Goal: Complete application form

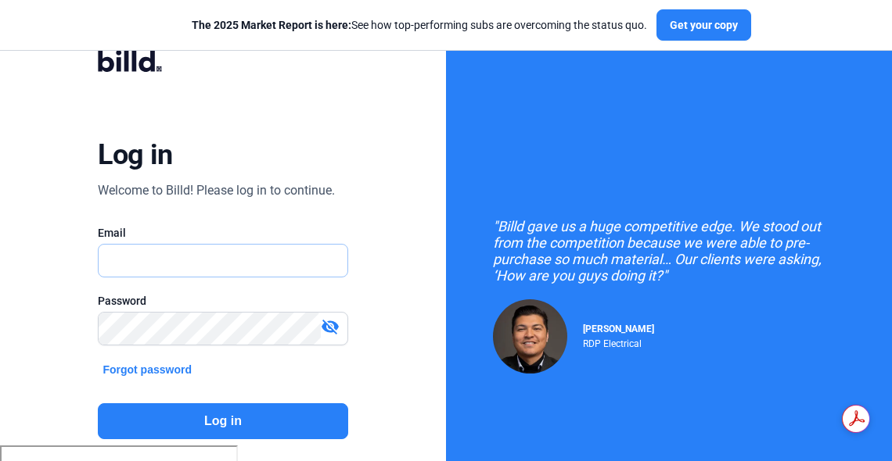
click at [117, 260] on input "text" at bounding box center [215, 261] width 232 height 32
type input "[PERSON_NAME][EMAIL_ADDRESS][DOMAIN_NAME]"
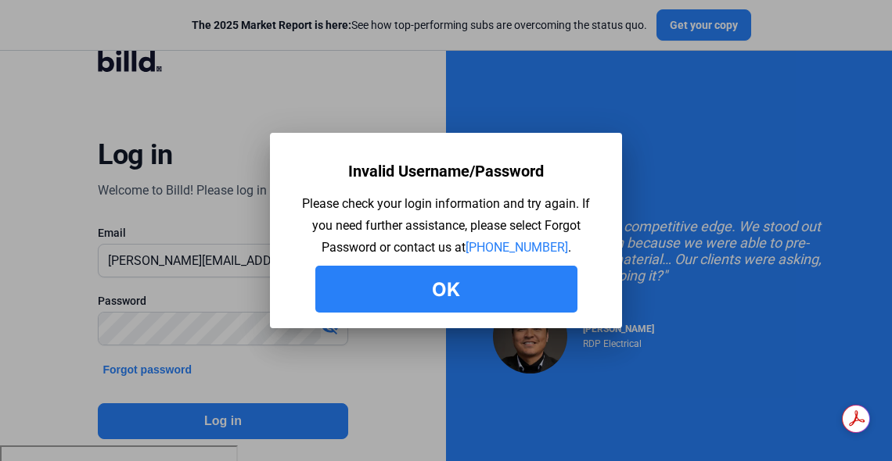
click at [430, 283] on button "Ok" at bounding box center [446, 289] width 262 height 47
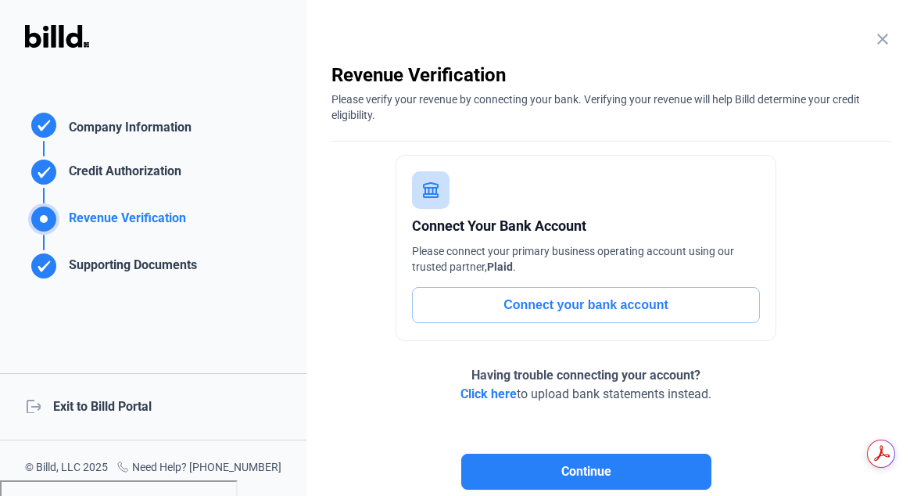
click at [115, 403] on div "logout Exit to Billd Portal" at bounding box center [153, 406] width 307 height 67
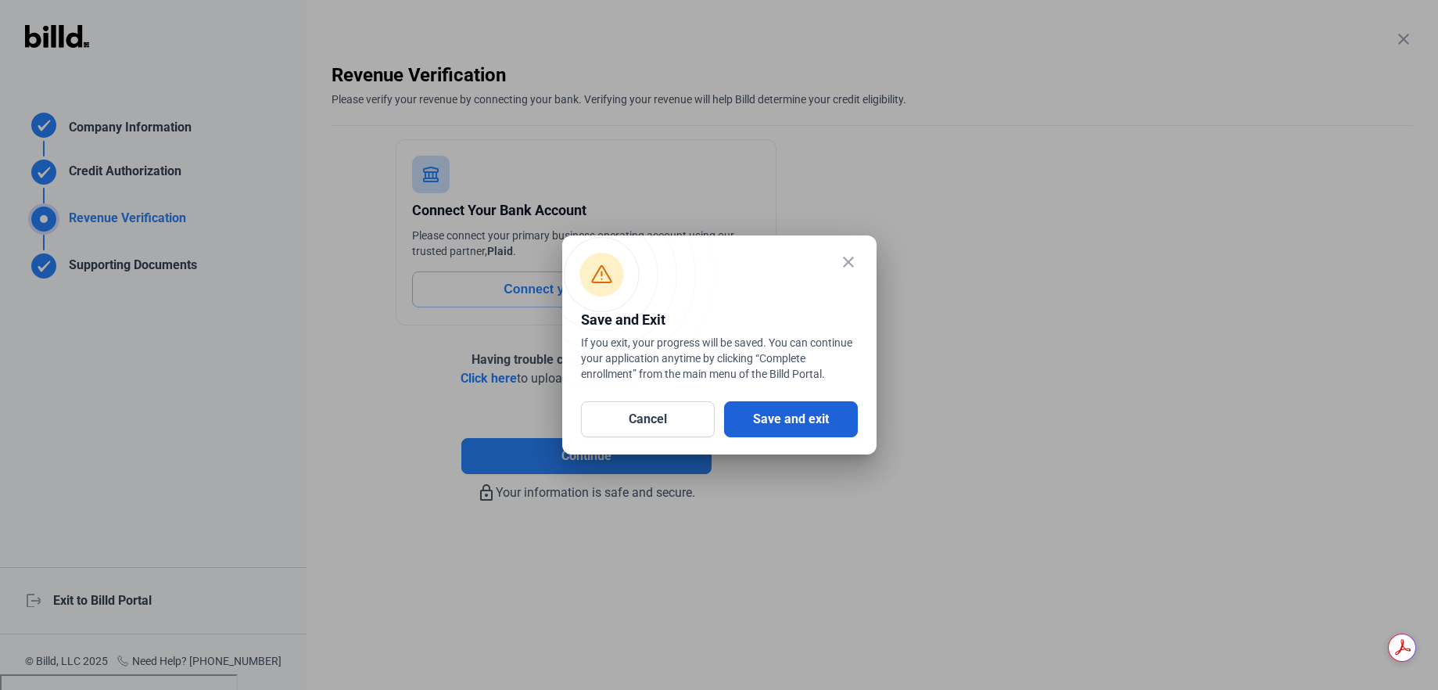
click at [770, 436] on button "Save and exit" at bounding box center [791, 419] width 134 height 36
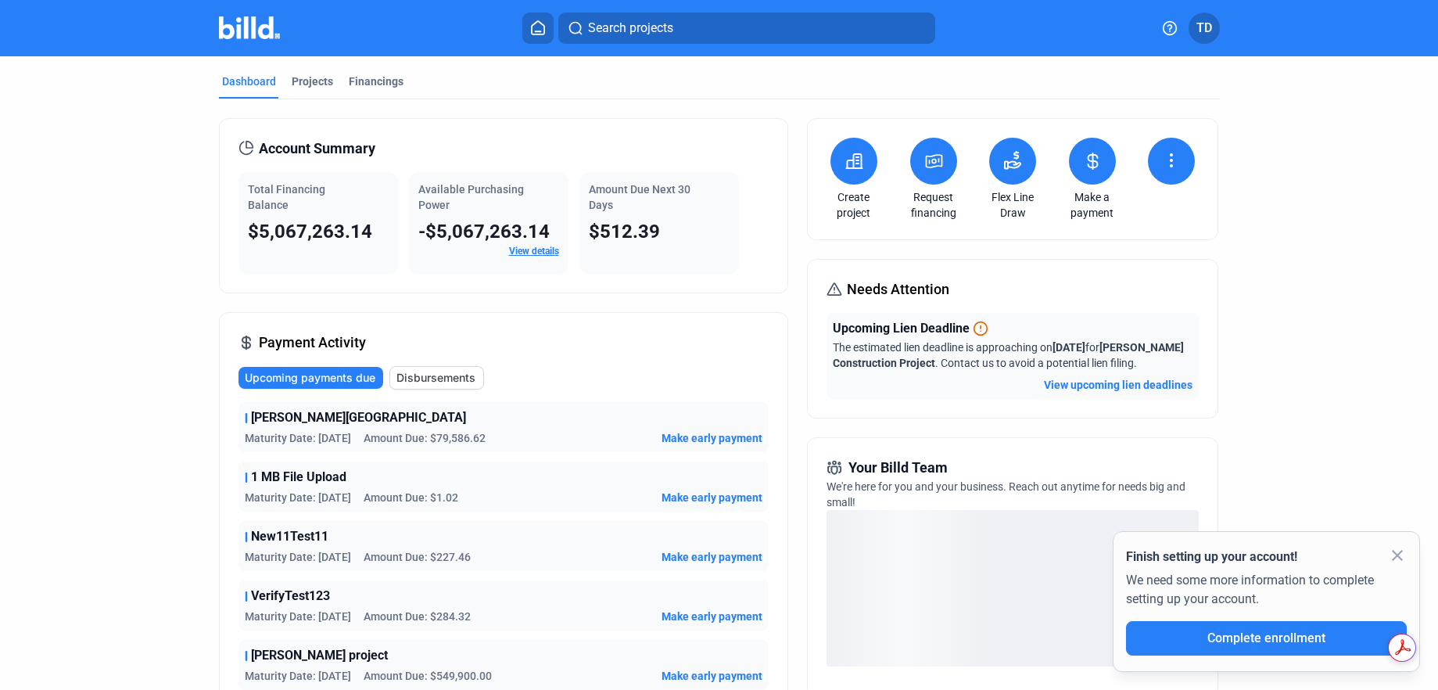
click at [891, 25] on button "TD" at bounding box center [1204, 28] width 31 height 31
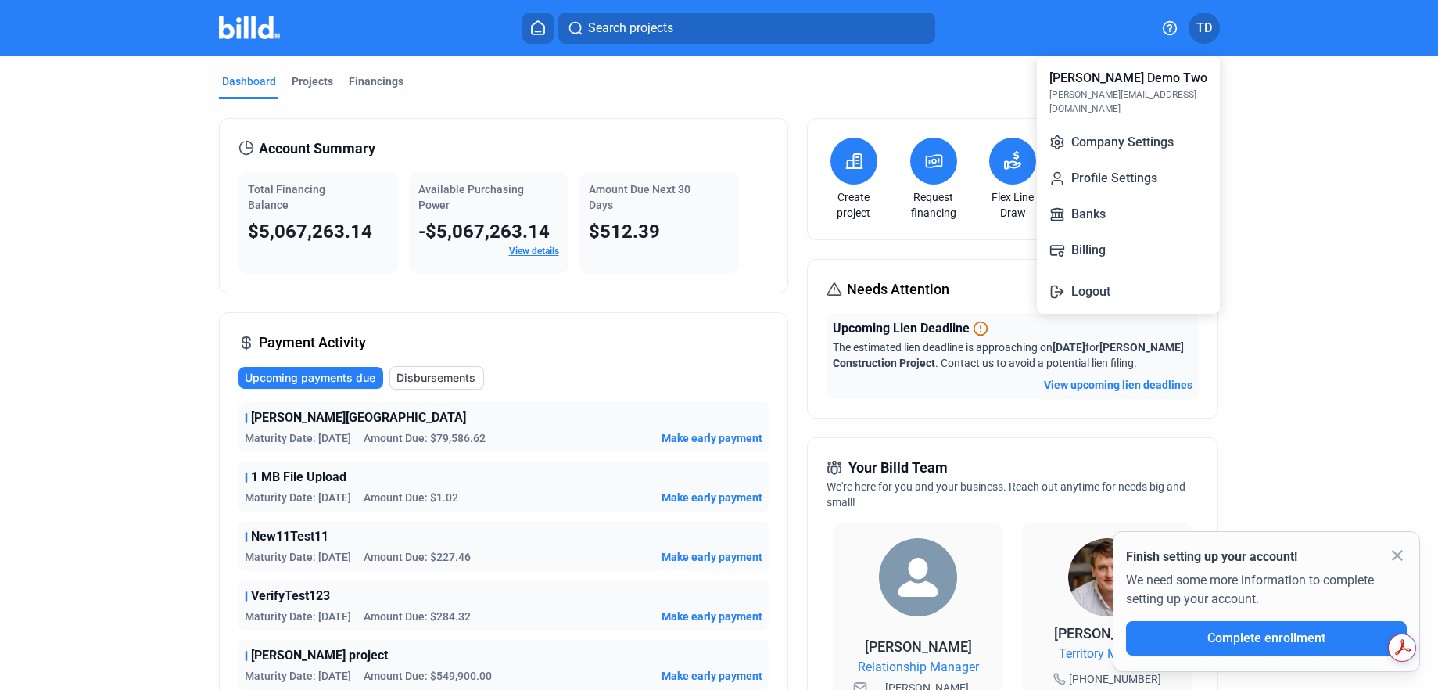
click at [891, 31] on div at bounding box center [719, 345] width 1438 height 690
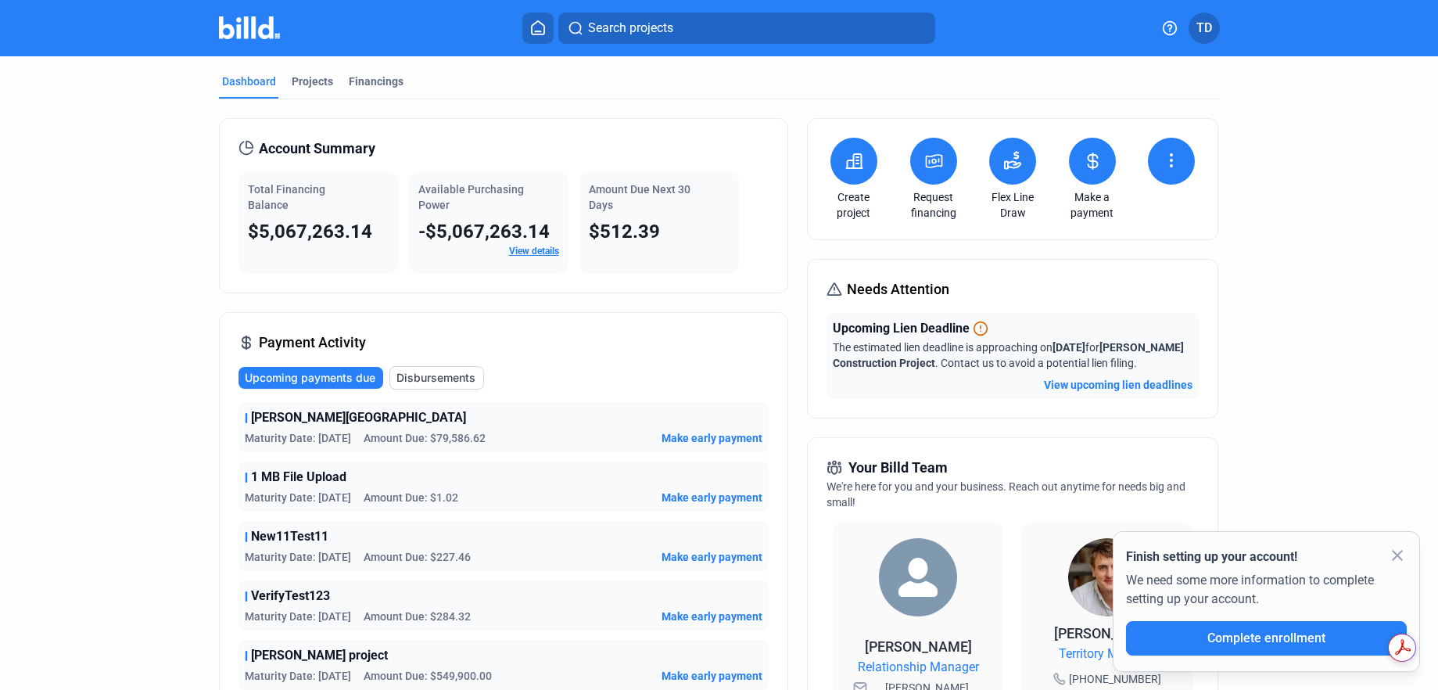
click at [891, 30] on icon at bounding box center [1170, 28] width 16 height 16
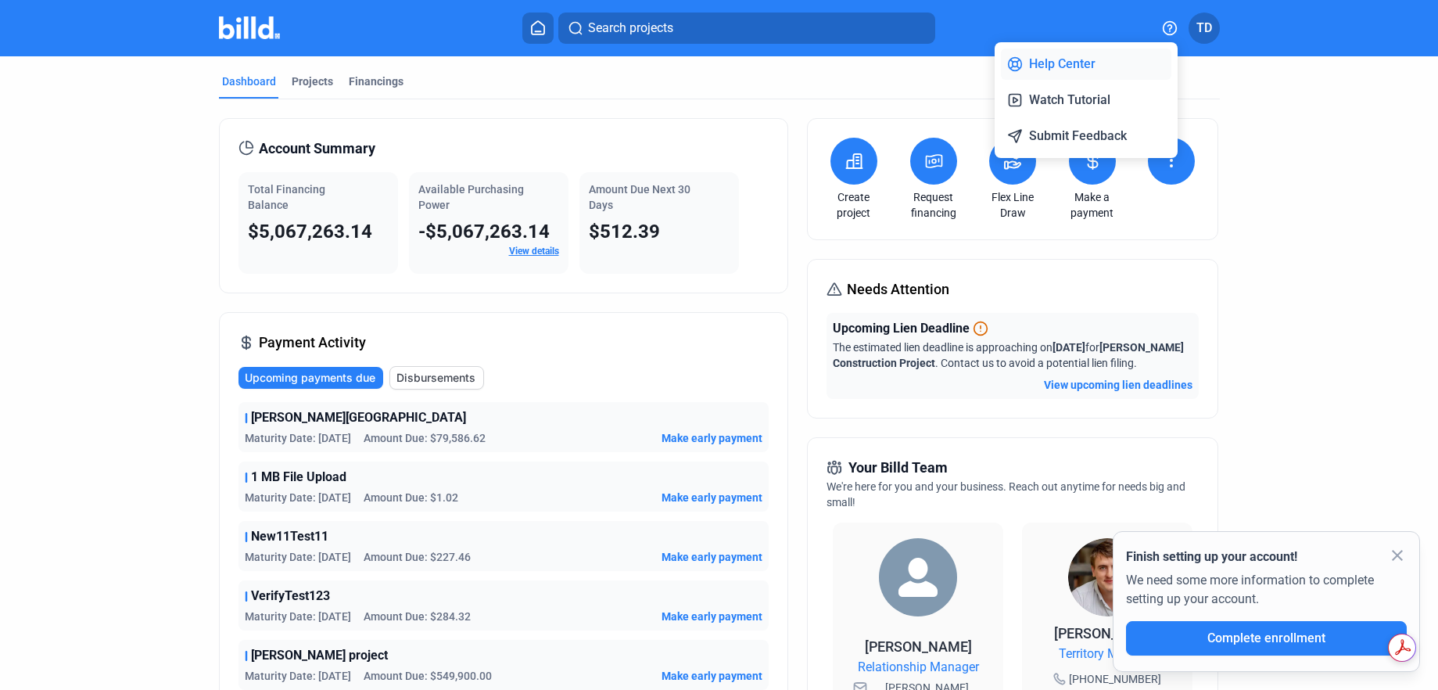
click at [891, 60] on button "Help Center" at bounding box center [1086, 63] width 170 height 31
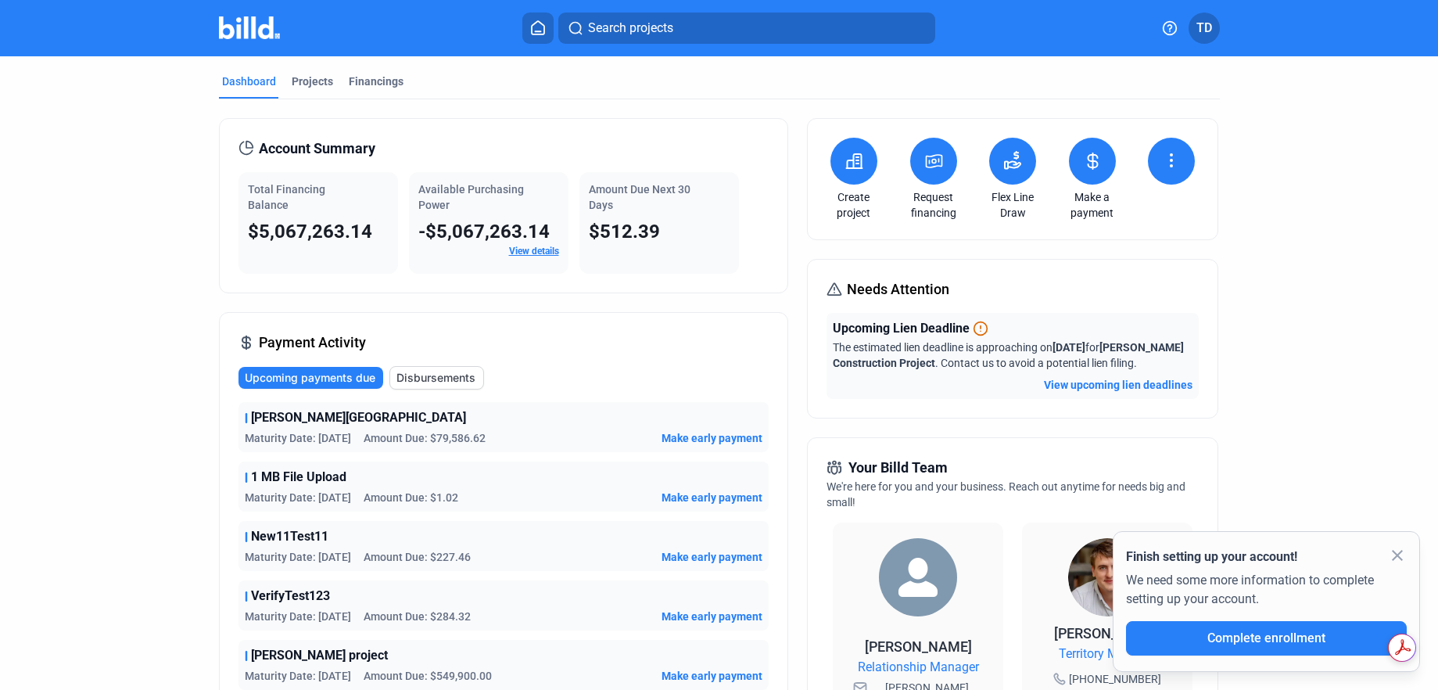
click at [891, 461] on span "Complete enrollment" at bounding box center [1266, 637] width 118 height 15
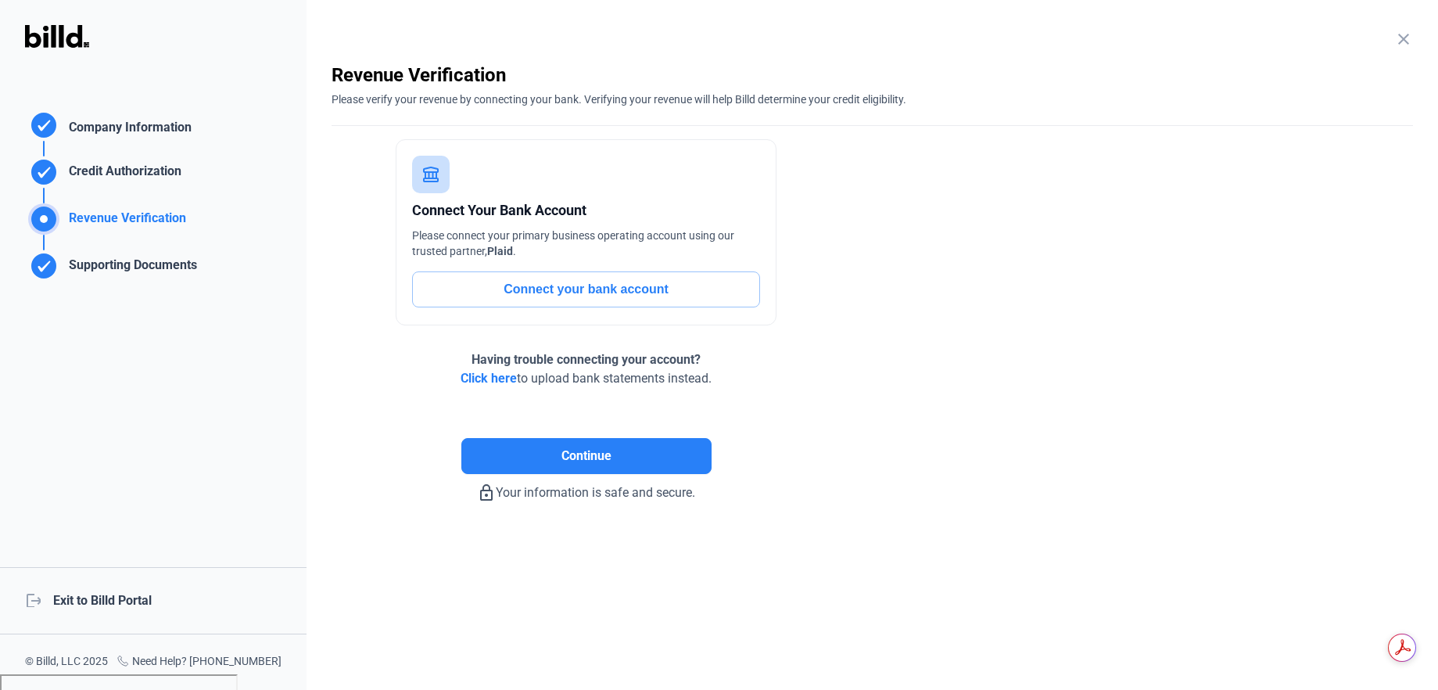
click at [127, 163] on div "Credit Authorization" at bounding box center [122, 175] width 119 height 26
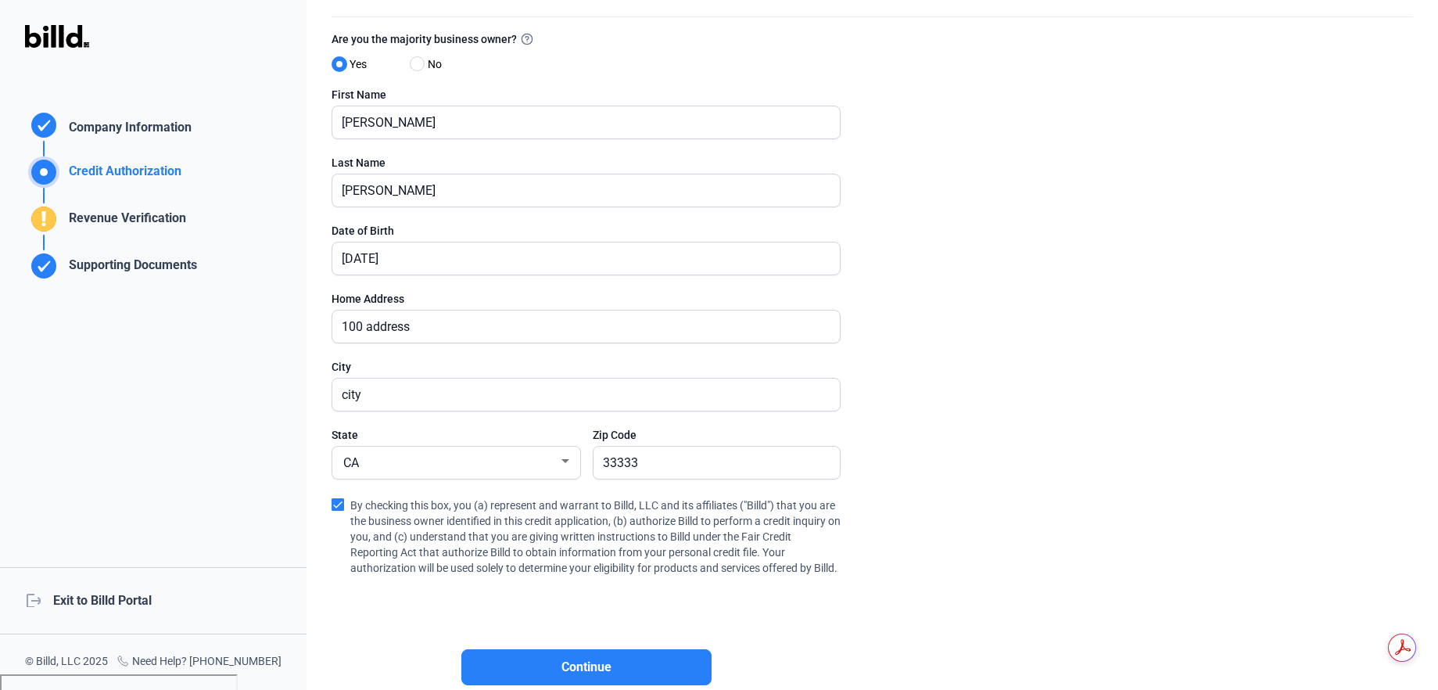
scroll to position [113, 0]
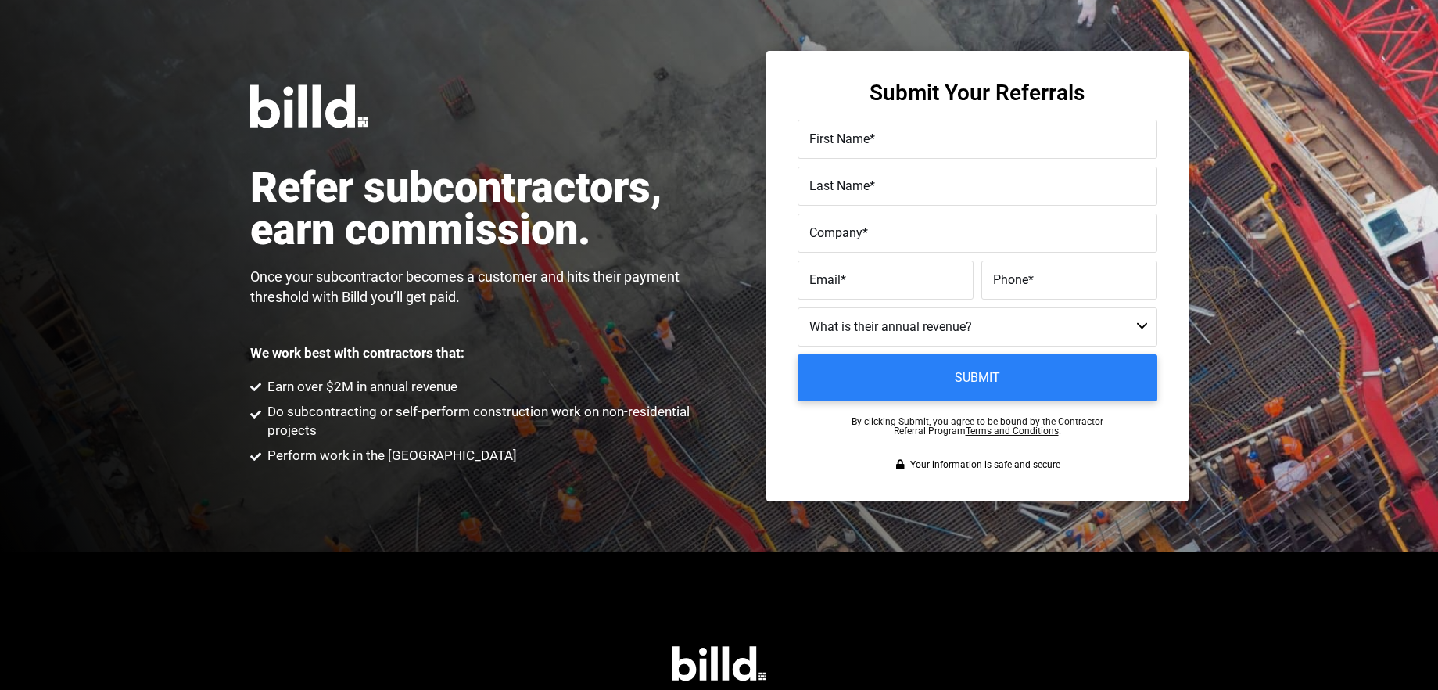
click at [917, 330] on select "Less than $1M $1M - $2M $2M - $4M $4M - $8M $8M - $25M $25M - $40M $40M +" at bounding box center [978, 326] width 360 height 39
